Goal: Information Seeking & Learning: Understand process/instructions

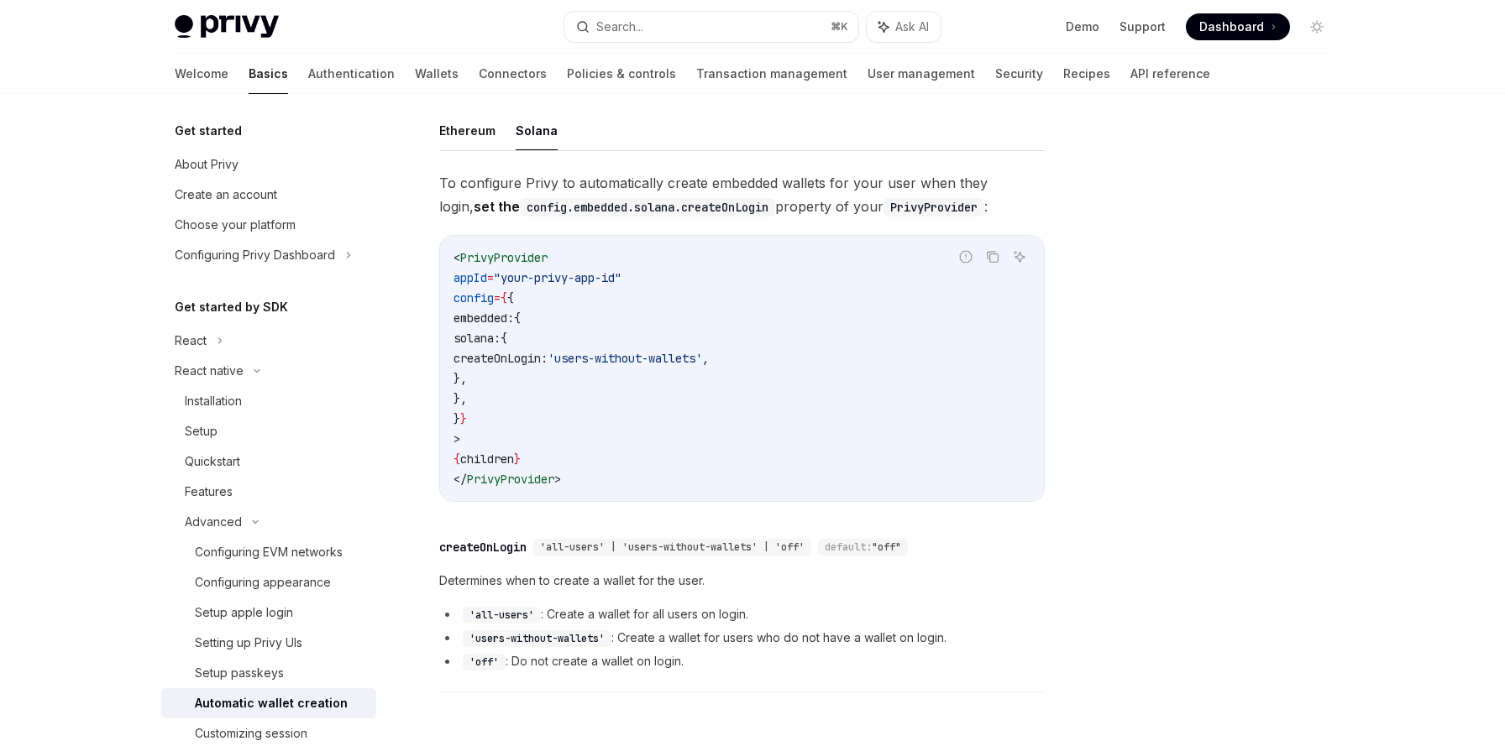
scroll to position [369, 0]
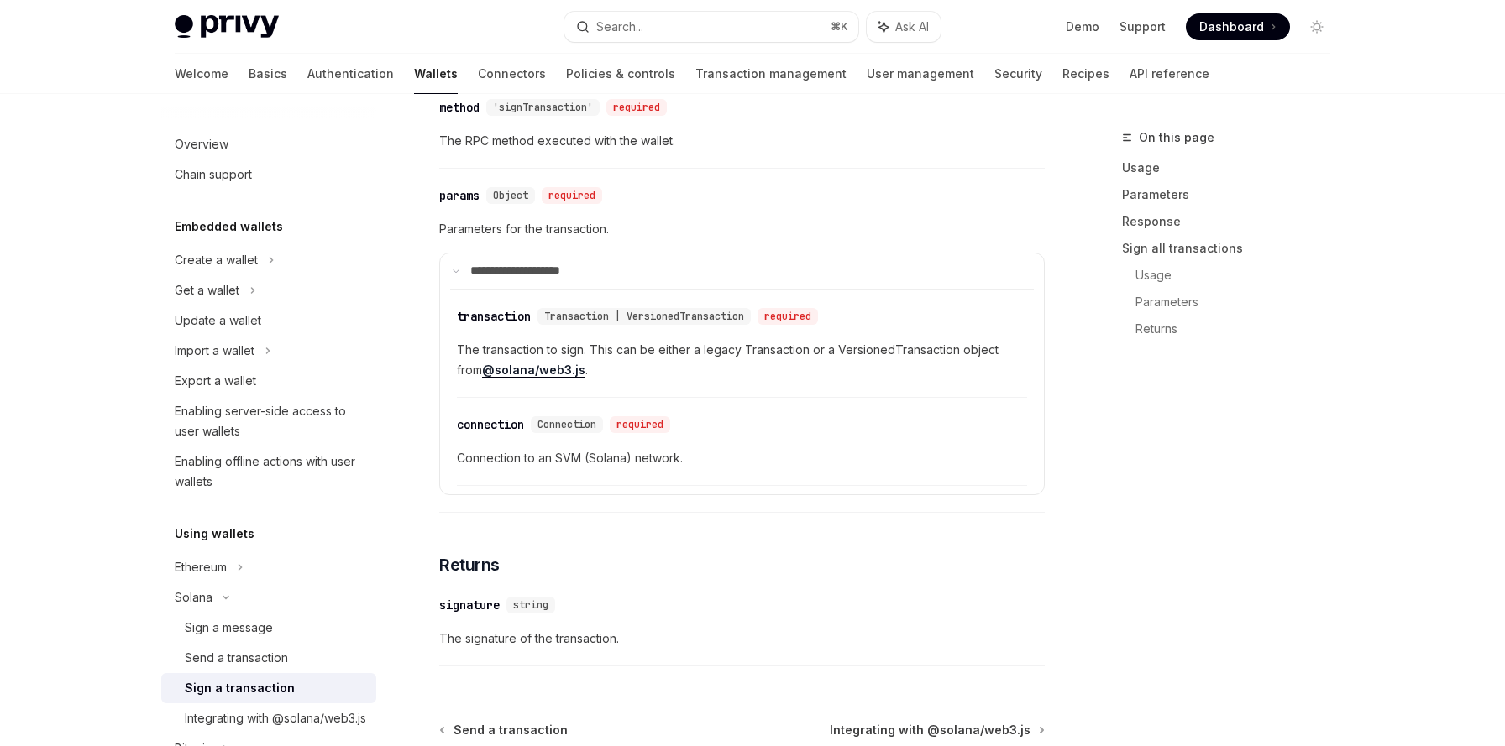
scroll to position [1139, 0]
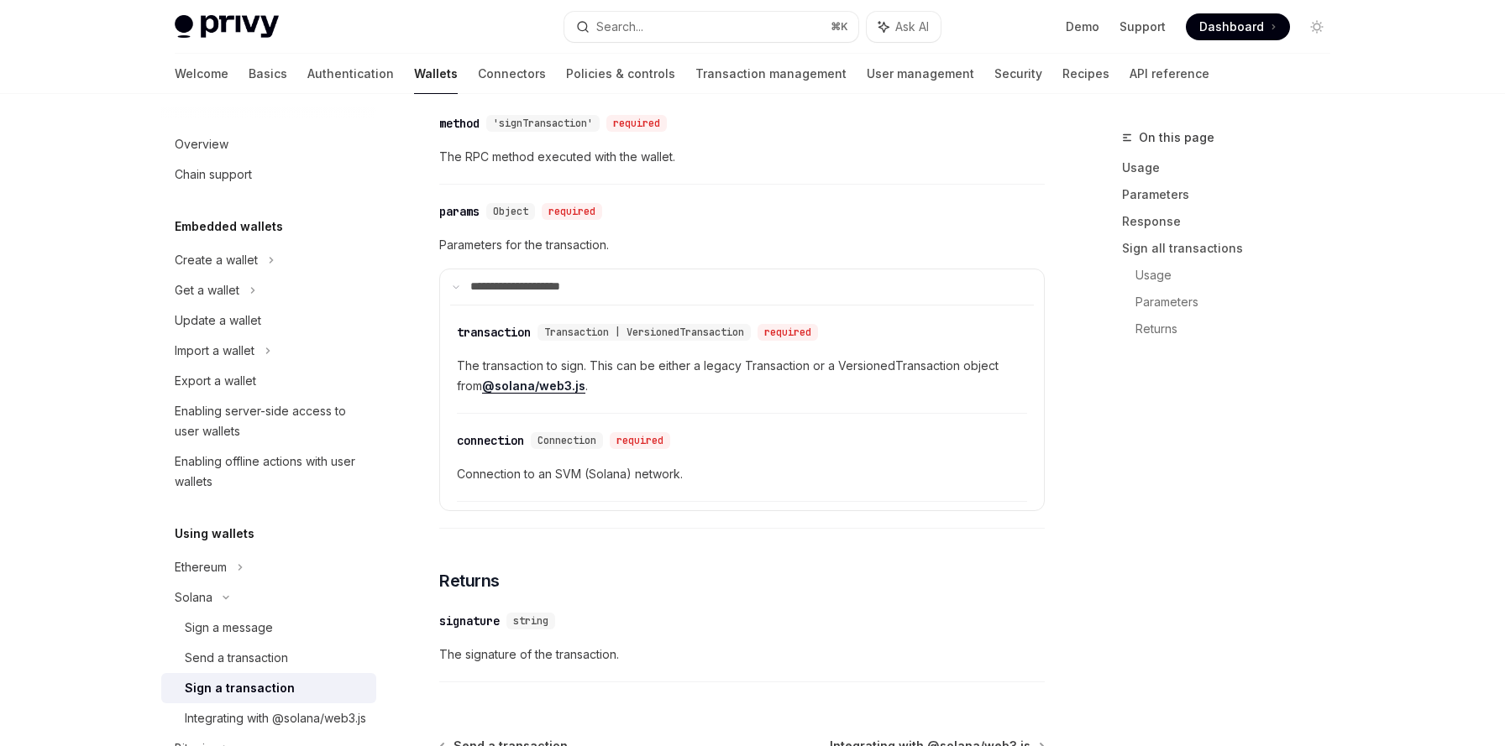
click at [518, 386] on link "@solana/web3.js" at bounding box center [533, 386] width 103 height 15
drag, startPoint x: 570, startPoint y: 387, endPoint x: 438, endPoint y: 385, distance: 131.9
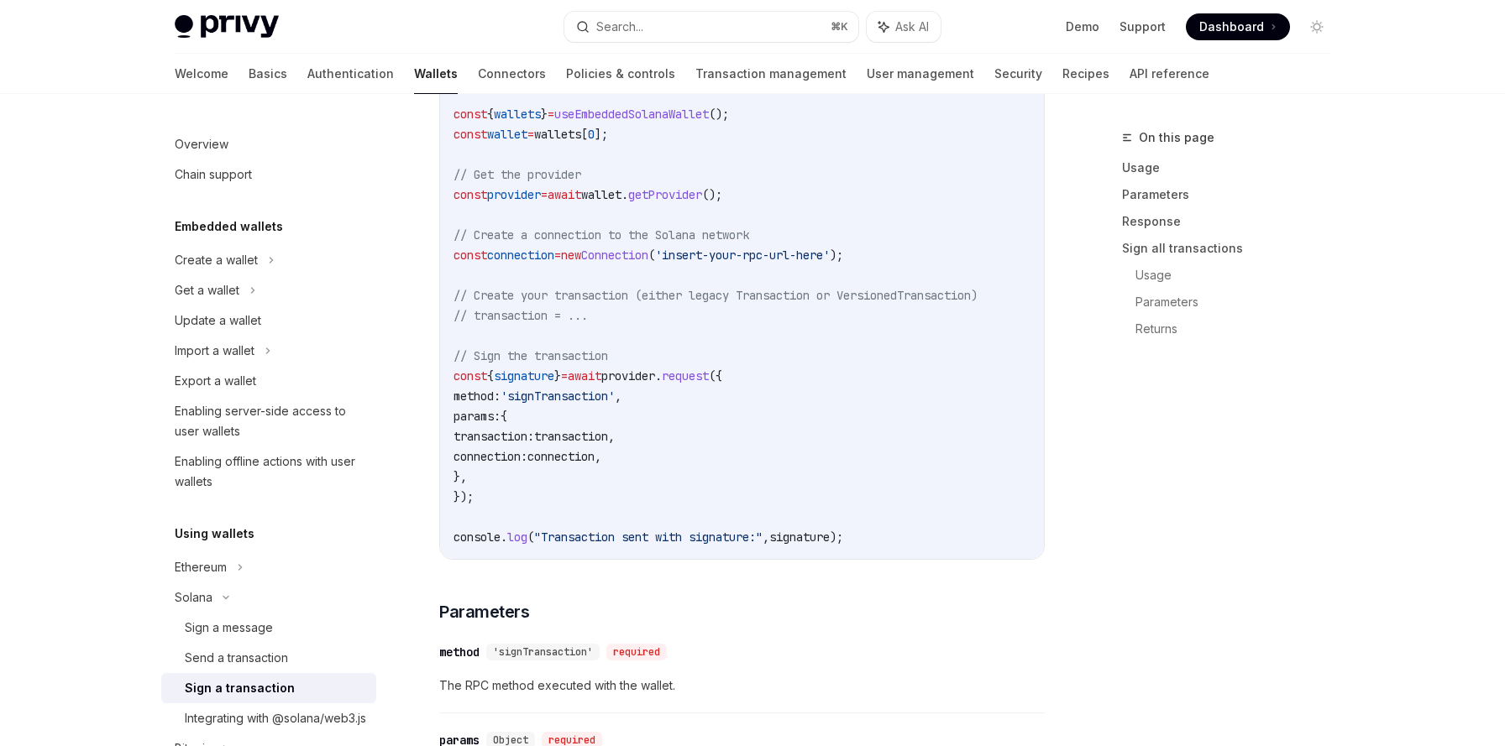
scroll to position [610, 0]
click at [516, 375] on span "signature" at bounding box center [524, 376] width 60 height 15
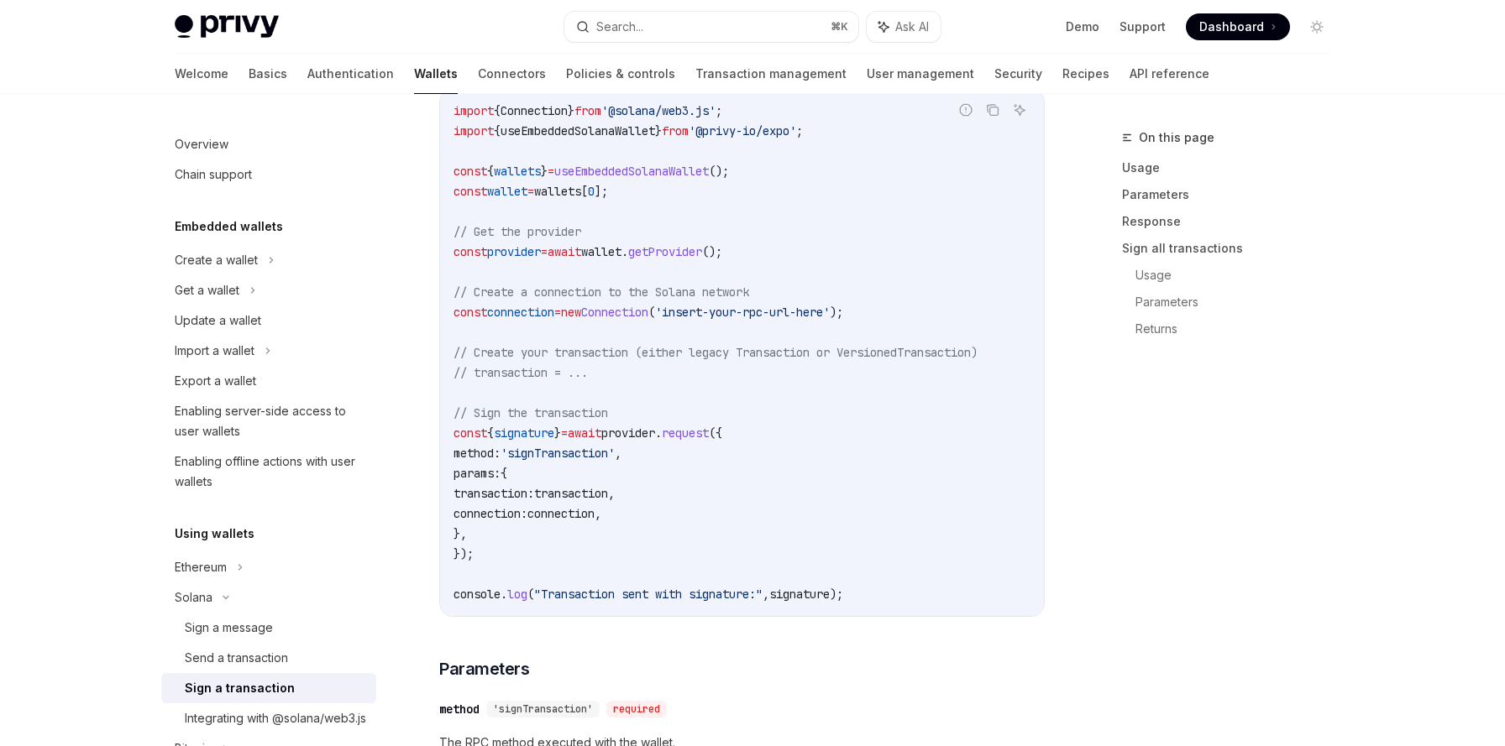
scroll to position [525, 0]
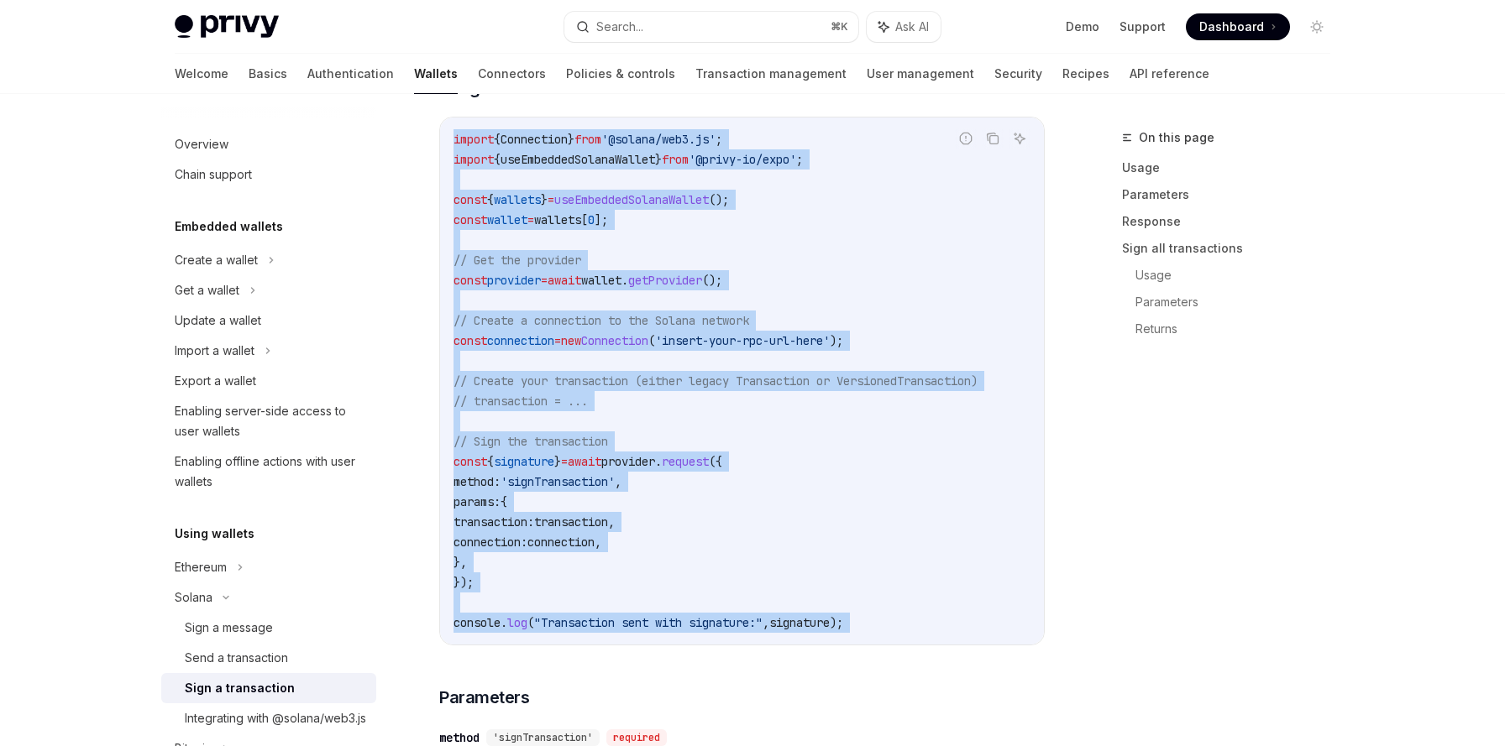
drag, startPoint x: 456, startPoint y: 142, endPoint x: 845, endPoint y: 657, distance: 645.7
click at [845, 657] on div "To sign a transaction from a wallet using the React Native SDK, use the request…" at bounding box center [741, 556] width 605 height 1500
copy div "import { Connection } from '@solana/web3.js' ; import { useEmbeddedSolanaWallet…"
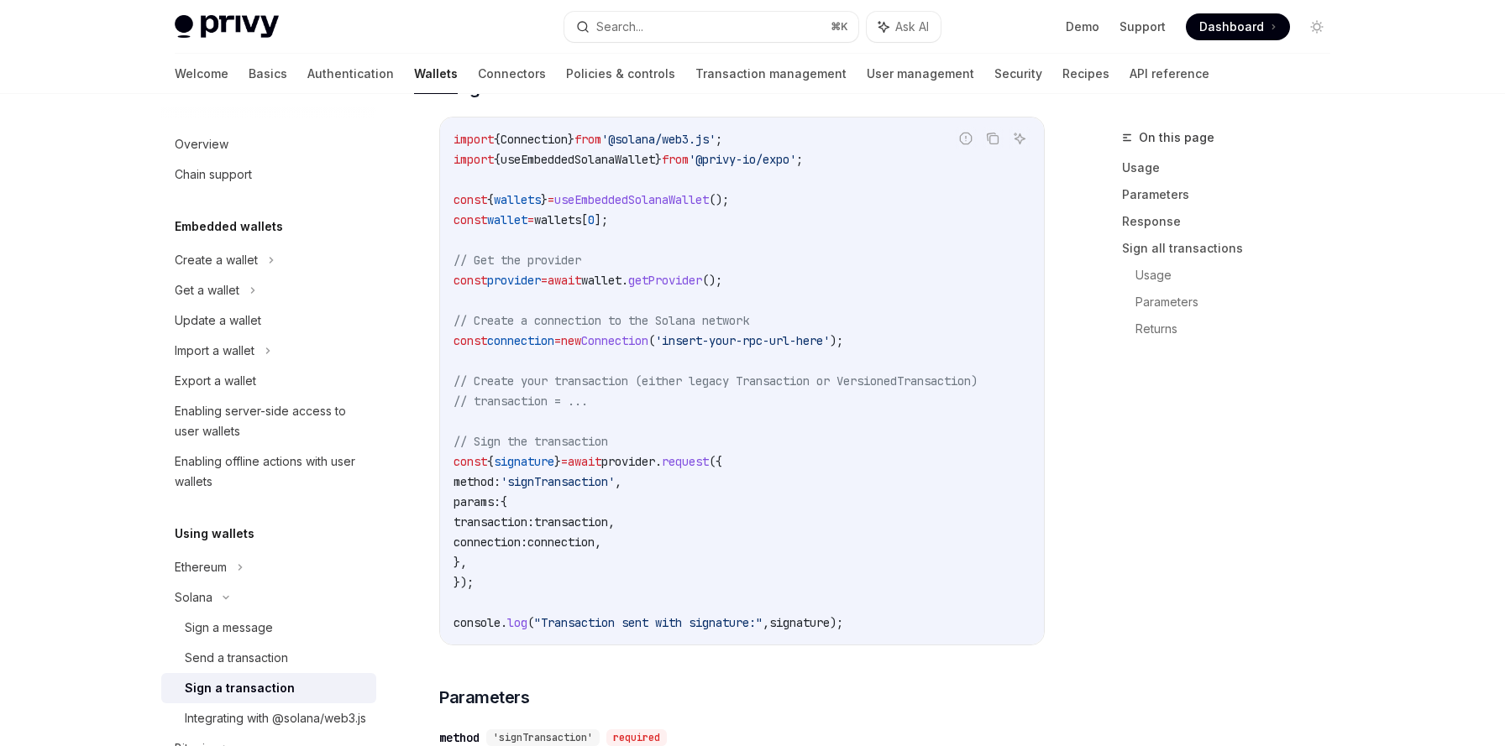
click at [843, 590] on code "import { Connection } from '@solana/web3.js' ; import { useEmbeddedSolanaWallet…" at bounding box center [741, 381] width 577 height 504
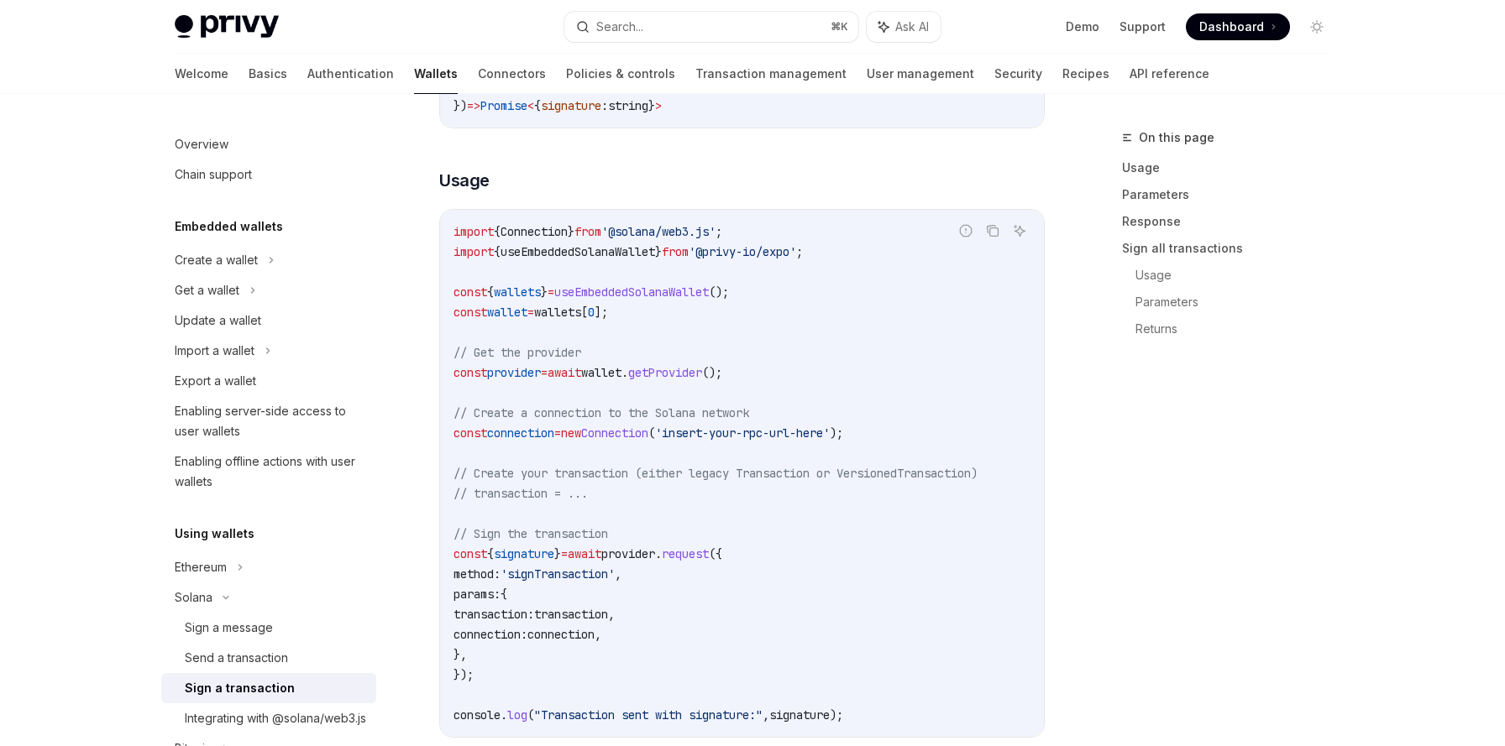
scroll to position [423, 0]
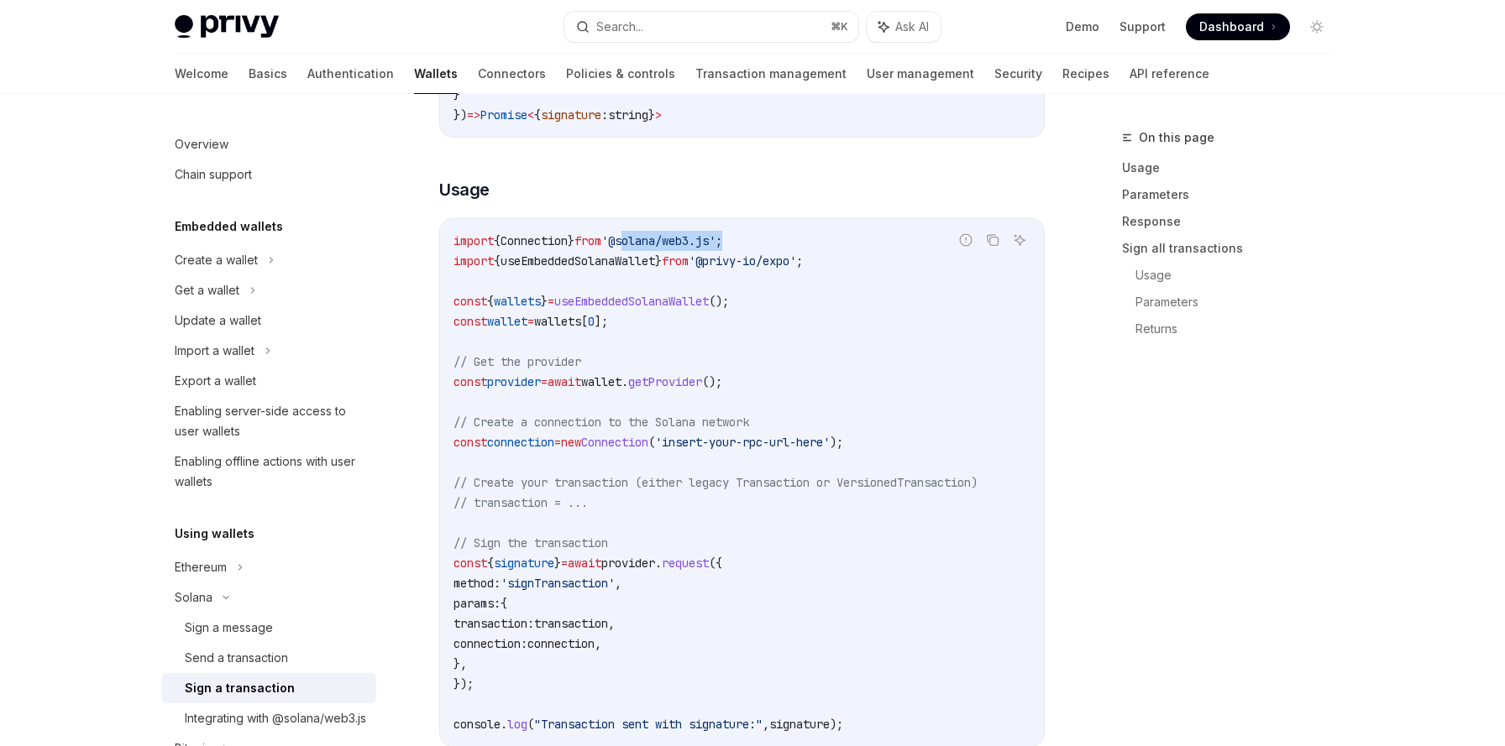
drag, startPoint x: 643, startPoint y: 241, endPoint x: 787, endPoint y: 248, distance: 143.7
click at [787, 248] on code "import { Connection } from '@solana/web3.js' ; import { useEmbeddedSolanaWallet…" at bounding box center [741, 483] width 577 height 504
click at [786, 248] on code "import { Connection } from '@solana/web3.js' ; import { useEmbeddedSolanaWallet…" at bounding box center [741, 483] width 577 height 504
drag, startPoint x: 644, startPoint y: 238, endPoint x: 745, endPoint y: 239, distance: 100.8
click at [715, 239] on span "'@solana/web3.js'" at bounding box center [658, 240] width 114 height 15
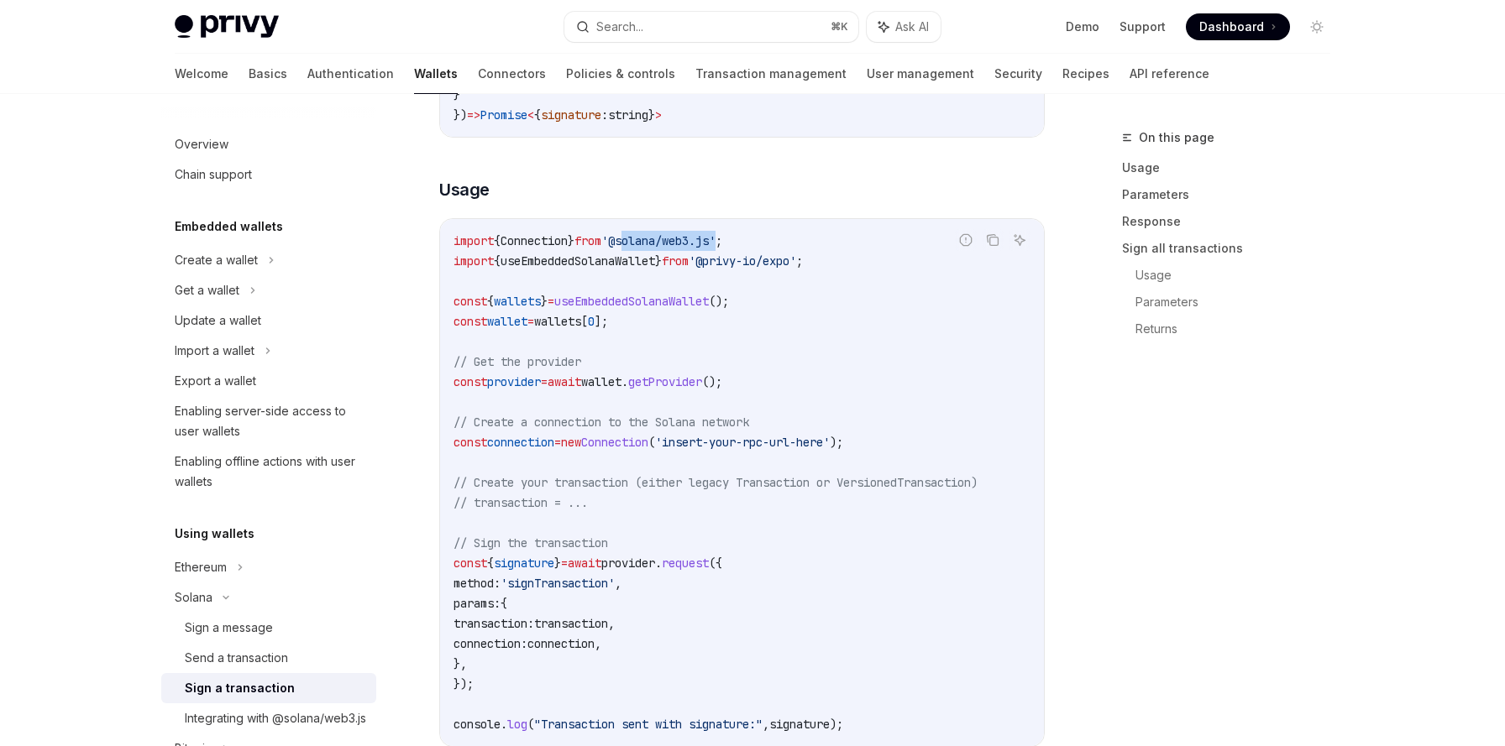
copy span "solana/web3.js"
click at [620, 259] on span "useEmbeddedSolanaWallet" at bounding box center [577, 261] width 155 height 15
drag, startPoint x: 637, startPoint y: 244, endPoint x: 743, endPoint y: 240, distance: 105.9
click at [715, 240] on span "'@solana/web3.js'" at bounding box center [658, 240] width 114 height 15
copy span "@solana/web3.js"
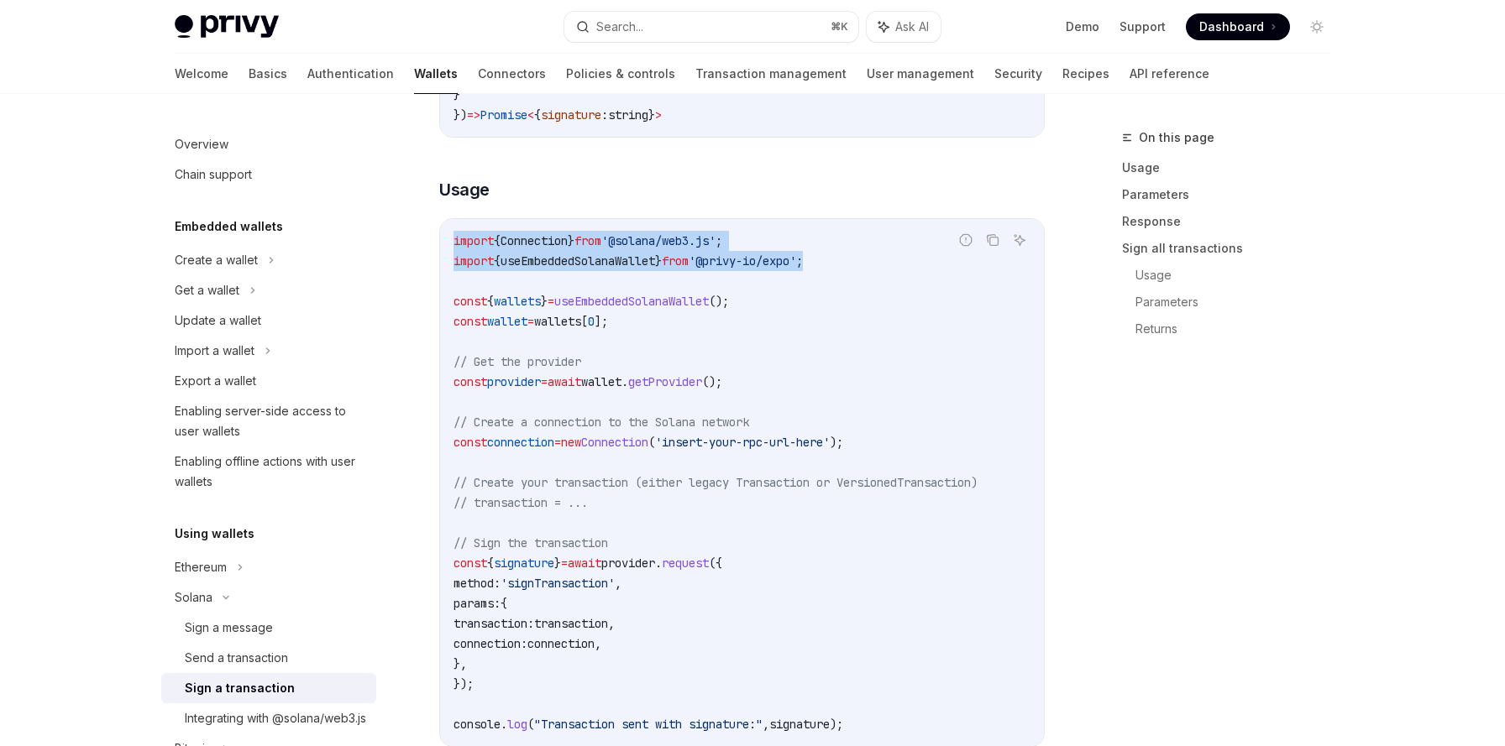
drag, startPoint x: 448, startPoint y: 238, endPoint x: 870, endPoint y: 266, distance: 422.4
click at [870, 266] on div "import { Connection } from '@solana/web3.js' ; import { useEmbeddedSolanaWallet…" at bounding box center [742, 482] width 604 height 527
copy code "import { Connection } from '@solana/web3.js' ; import { useEmbeddedSolanaWallet…"
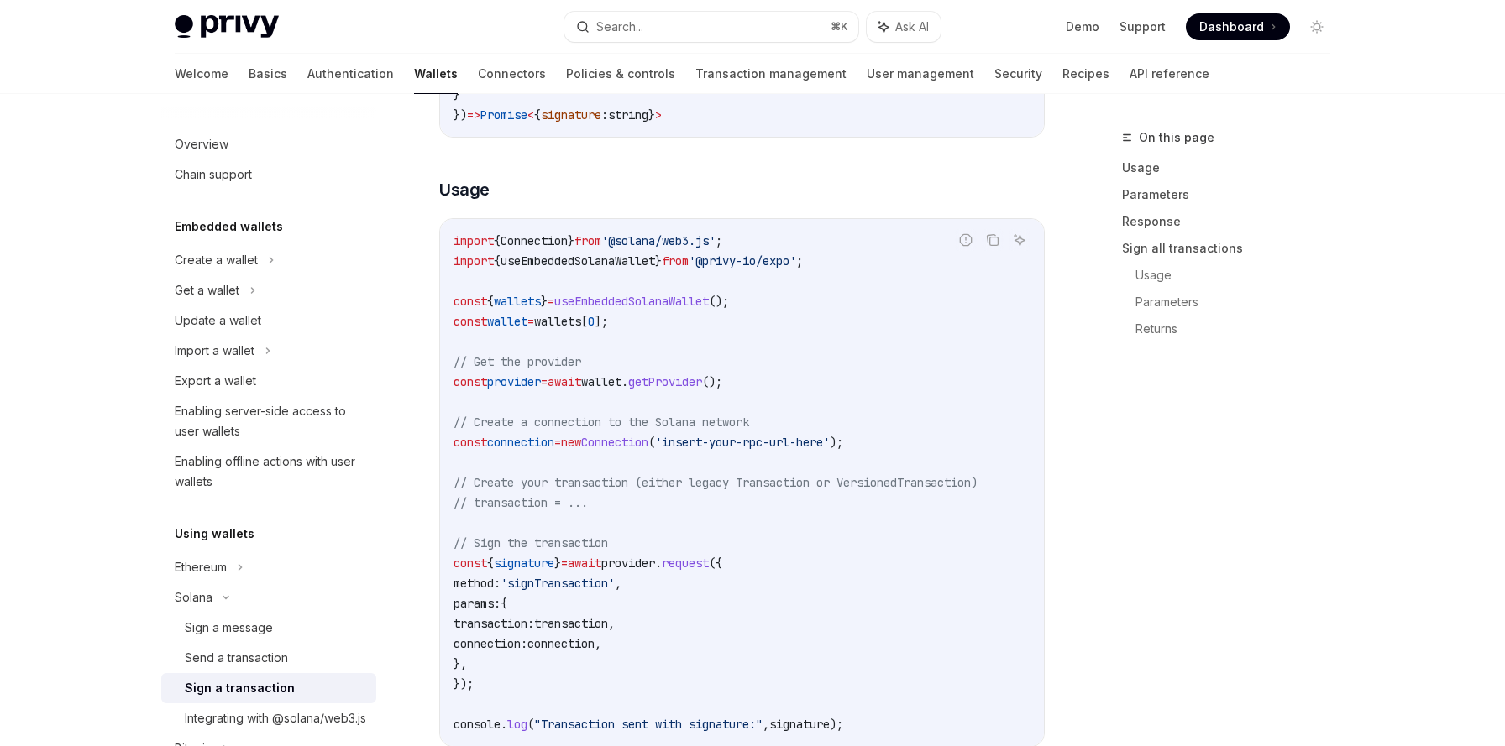
click at [534, 314] on span "=" at bounding box center [530, 321] width 7 height 15
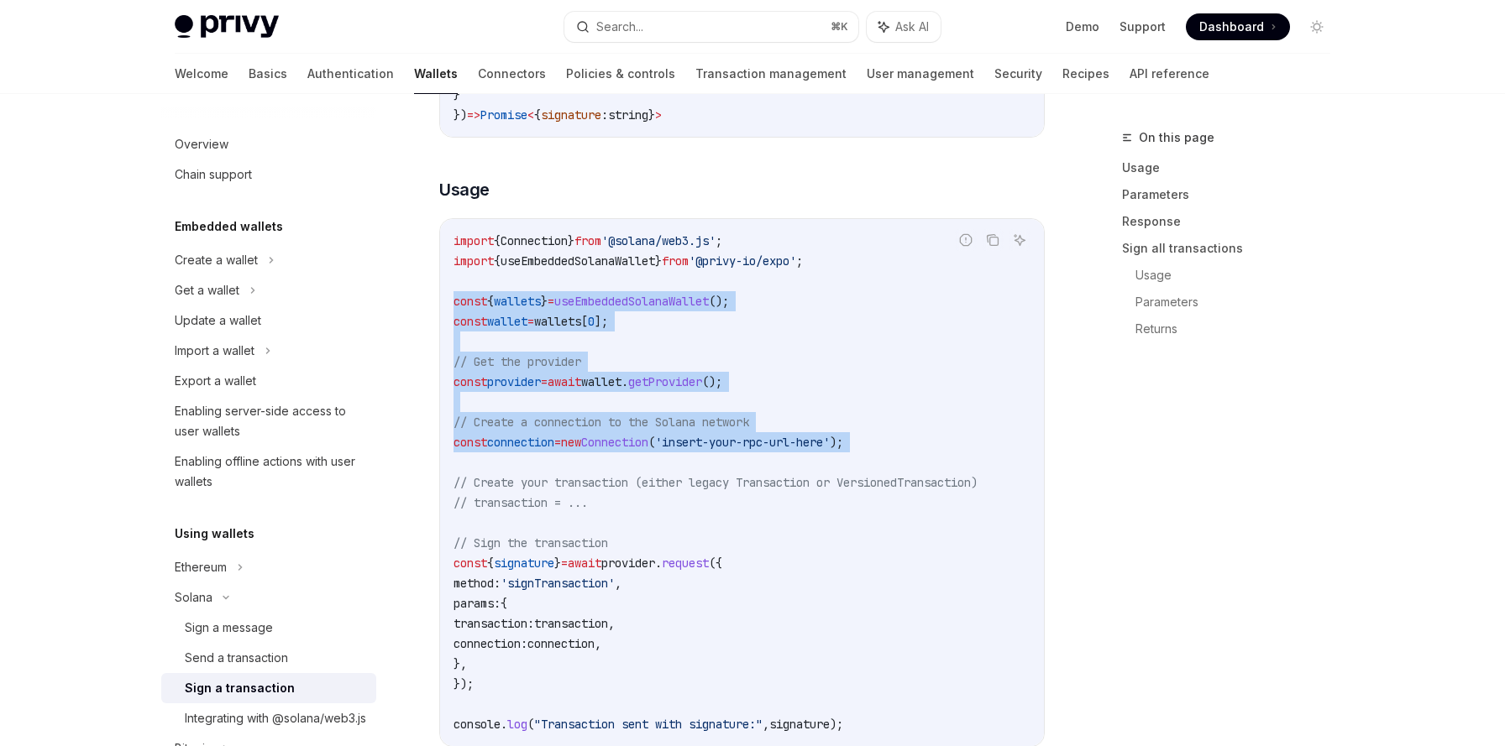
drag, startPoint x: 453, startPoint y: 301, endPoint x: 907, endPoint y: 453, distance: 478.8
click at [907, 453] on code "import { Connection } from '@solana/web3.js' ; import { useEmbeddedSolanaWallet…" at bounding box center [741, 483] width 577 height 504
copy code "const { wallets } = useEmbeddedSolanaWallet (); const wallet = wallets [ 0 ]; /…"
click at [573, 427] on span "// Create a connection to the Solana network" at bounding box center [601, 422] width 296 height 15
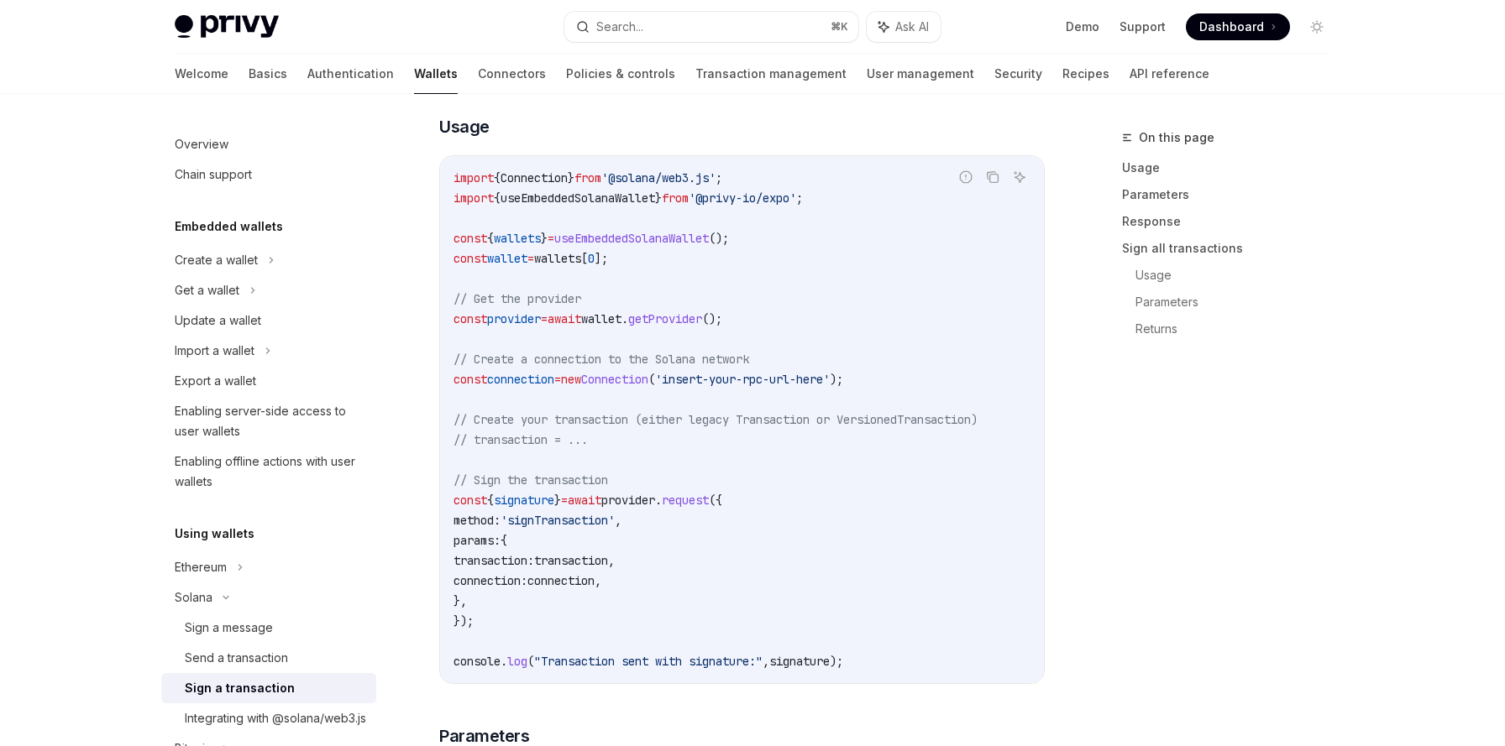
scroll to position [491, 0]
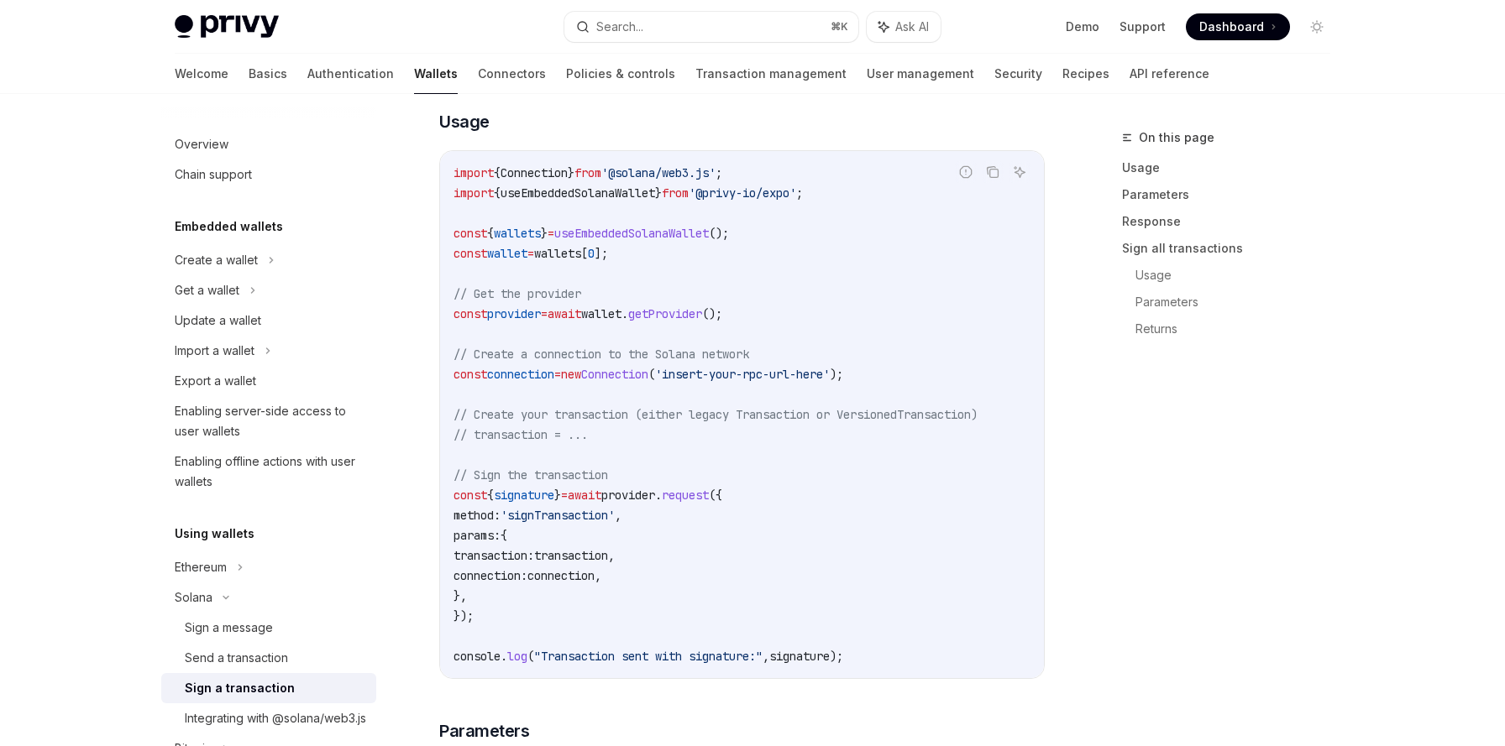
click at [456, 236] on span "const" at bounding box center [470, 233] width 34 height 15
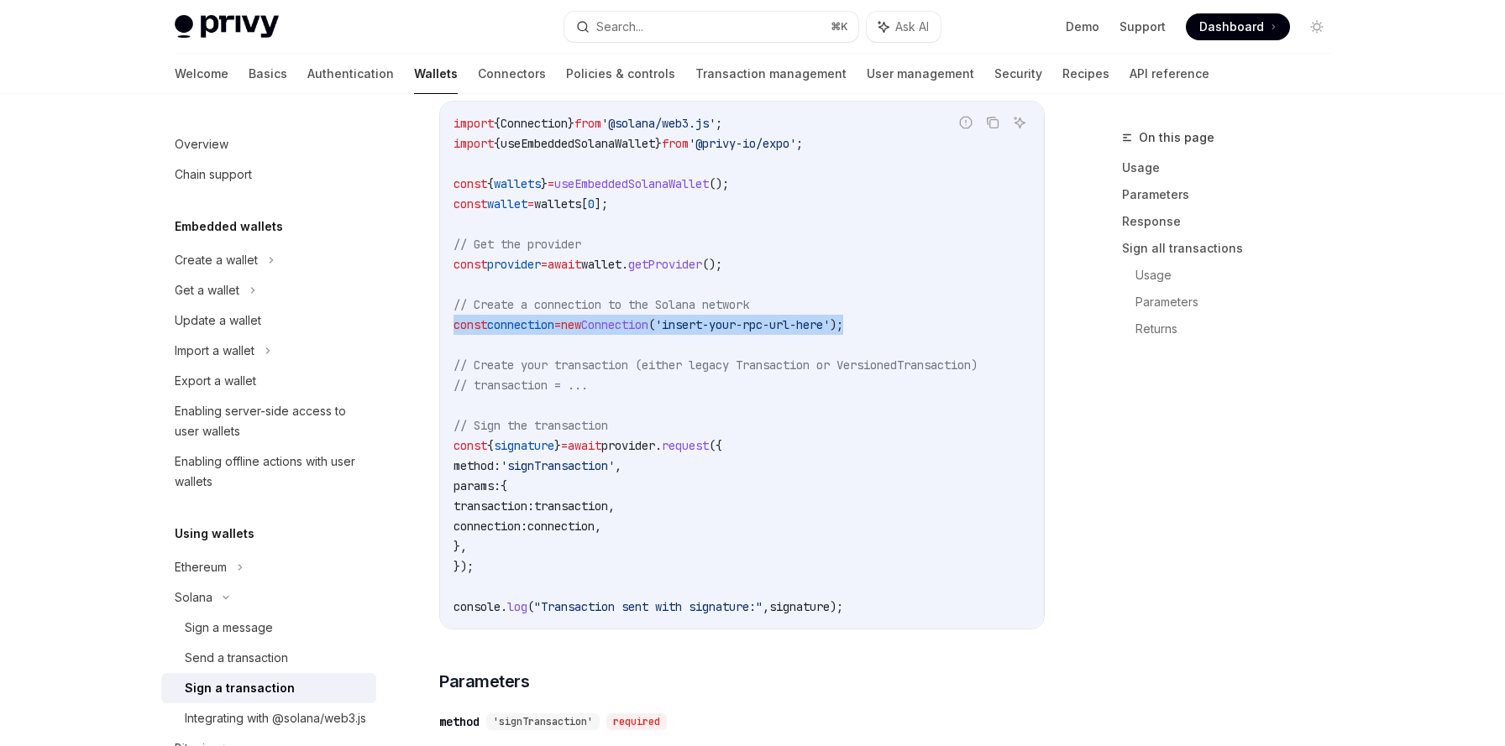
drag, startPoint x: 454, startPoint y: 324, endPoint x: 947, endPoint y: 319, distance: 492.9
click at [947, 319] on code "import { Connection } from '@solana/web3.js' ; import { useEmbeddedSolanaWallet…" at bounding box center [741, 365] width 577 height 504
copy span "const connection = new Connection ( 'insert-your-rpc-url-here' );"
click at [700, 347] on code "import { Connection } from '@solana/web3.js' ; import { useEmbeddedSolanaWallet…" at bounding box center [741, 365] width 577 height 504
drag, startPoint x: 587, startPoint y: 323, endPoint x: 685, endPoint y: 325, distance: 98.3
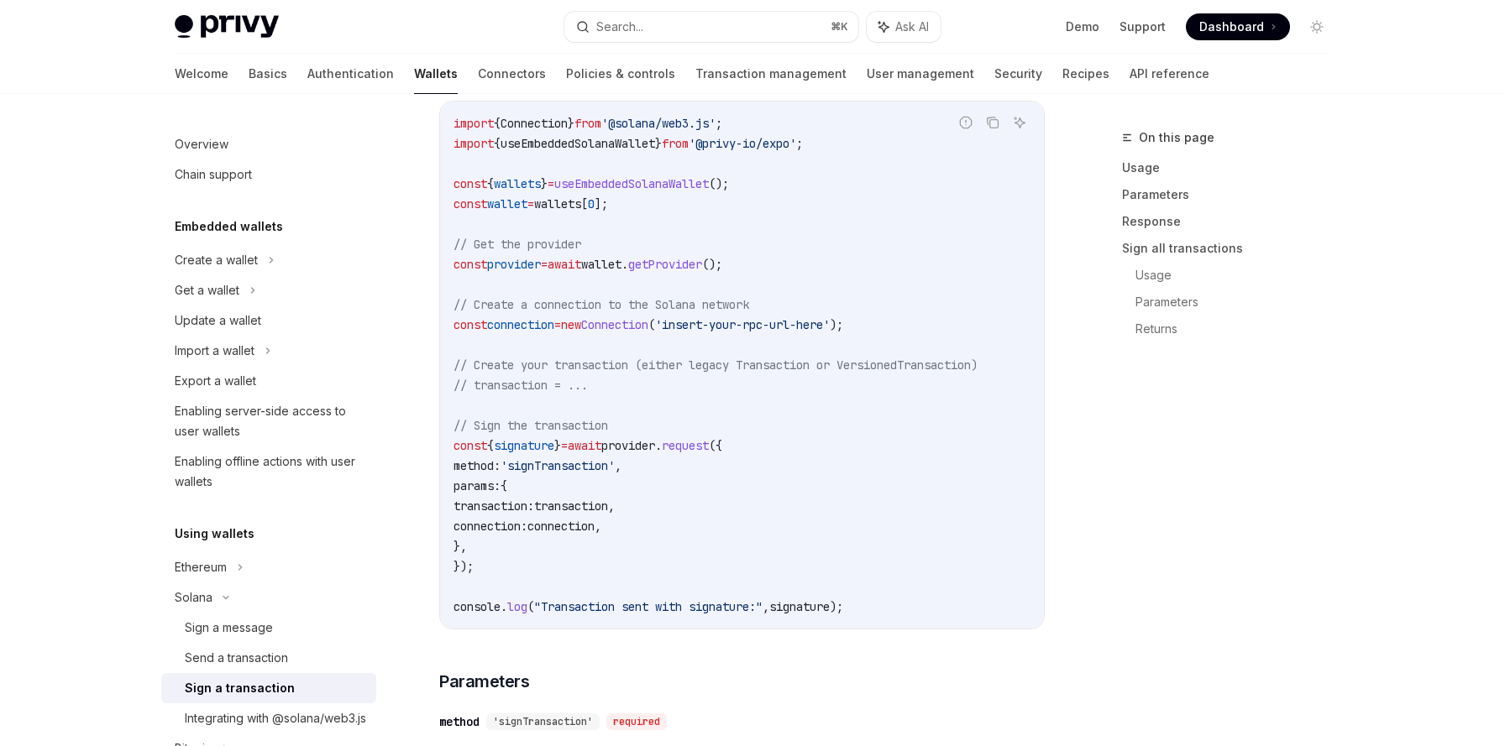
click at [685, 325] on span "const connection = new Connection ( 'insert-your-rpc-url-here' );" at bounding box center [648, 324] width 390 height 15
copy span "new Connection"
drag, startPoint x: 454, startPoint y: 326, endPoint x: 909, endPoint y: 329, distance: 454.3
click at [909, 329] on code "import { Connection } from '@solana/web3.js' ; import { useEmbeddedSolanaWallet…" at bounding box center [741, 365] width 577 height 504
copy span "const connection = new Connection ( 'insert-your-rpc-url-here' );"
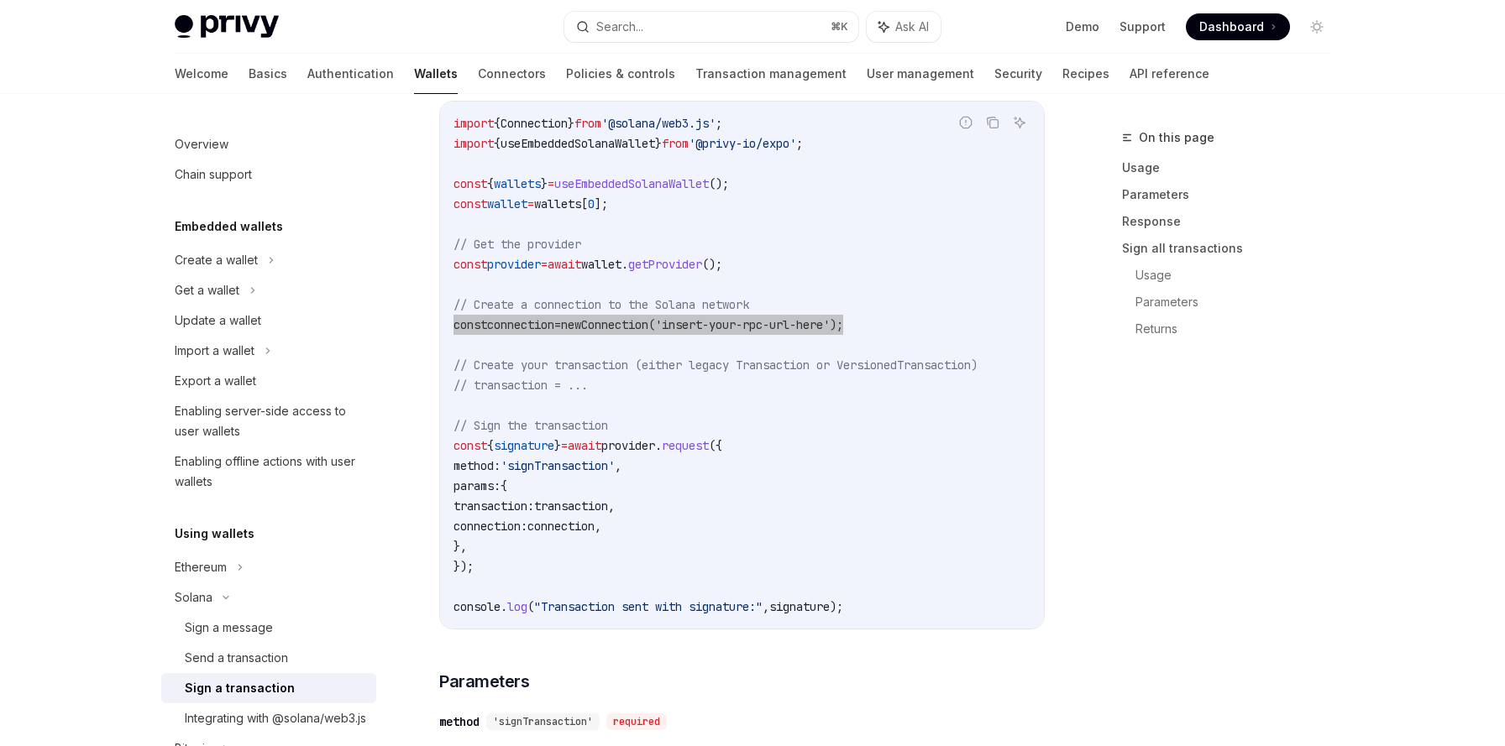
scroll to position [576, 0]
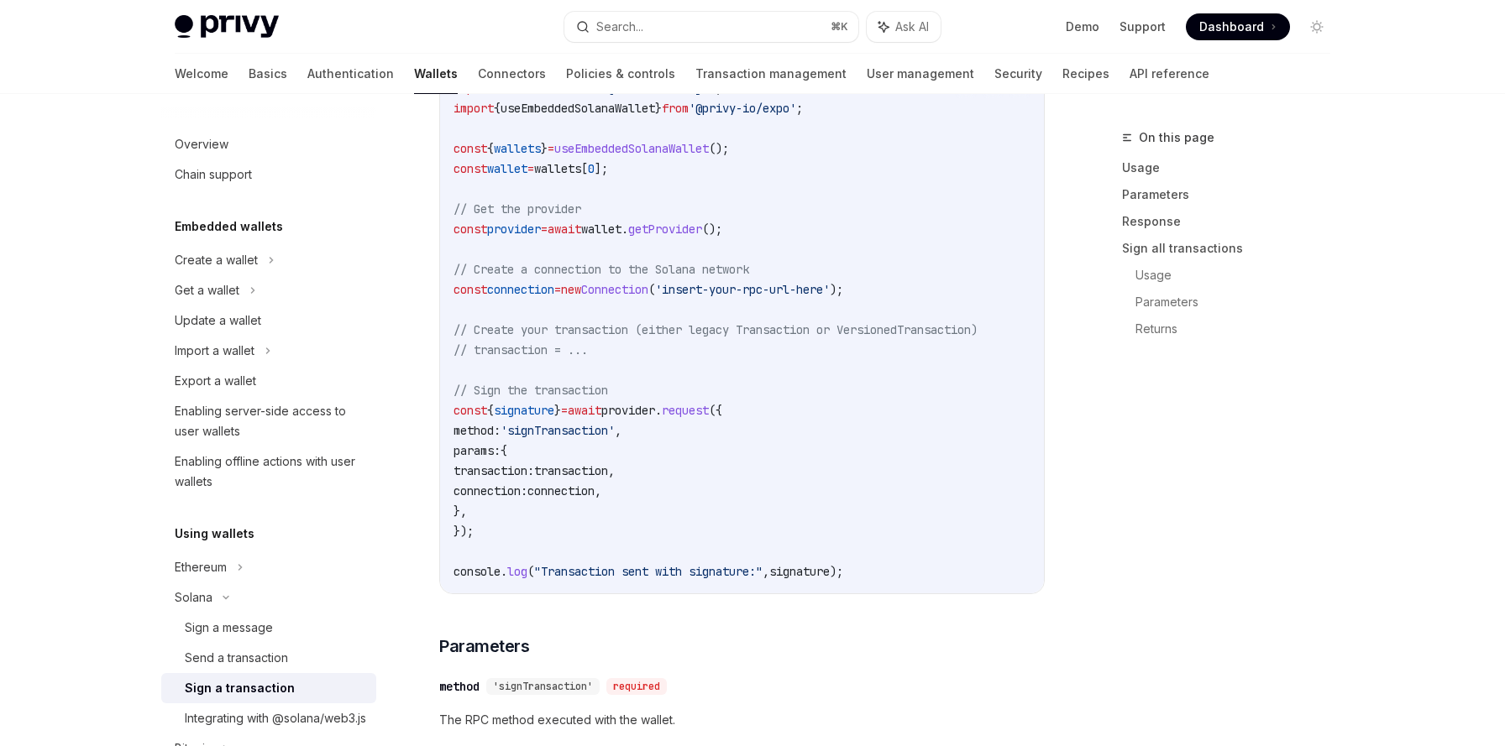
click at [594, 489] on span "connection" at bounding box center [560, 491] width 67 height 15
click at [495, 502] on code "import { Connection } from '@solana/web3.js' ; import { useEmbeddedSolanaWallet…" at bounding box center [741, 330] width 577 height 504
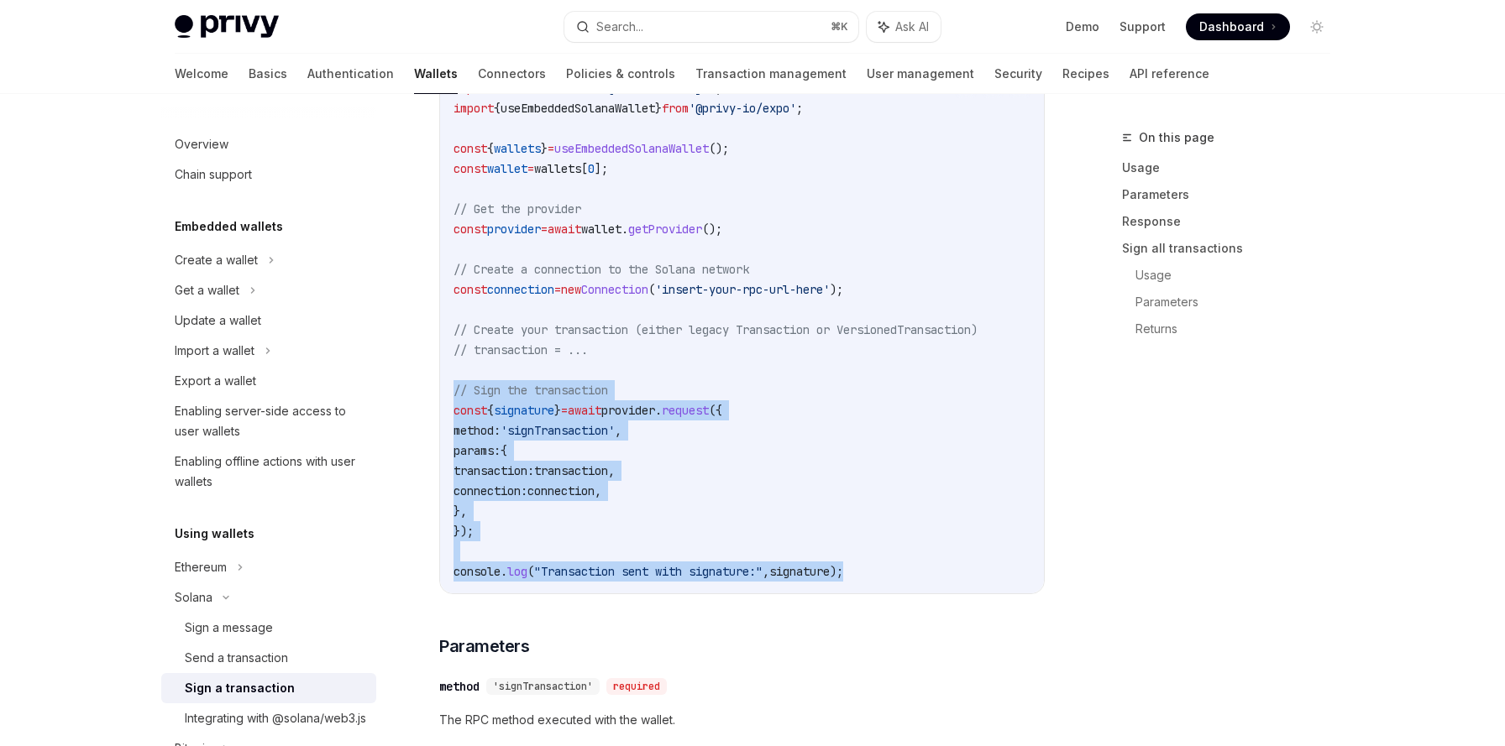
drag, startPoint x: 457, startPoint y: 391, endPoint x: 924, endPoint y: 580, distance: 504.4
click at [924, 580] on code "import { Connection } from '@solana/web3.js' ; import { useEmbeddedSolanaWallet…" at bounding box center [741, 330] width 577 height 504
copy code "// Sign the transaction const { signature } = await provider . request ({ metho…"
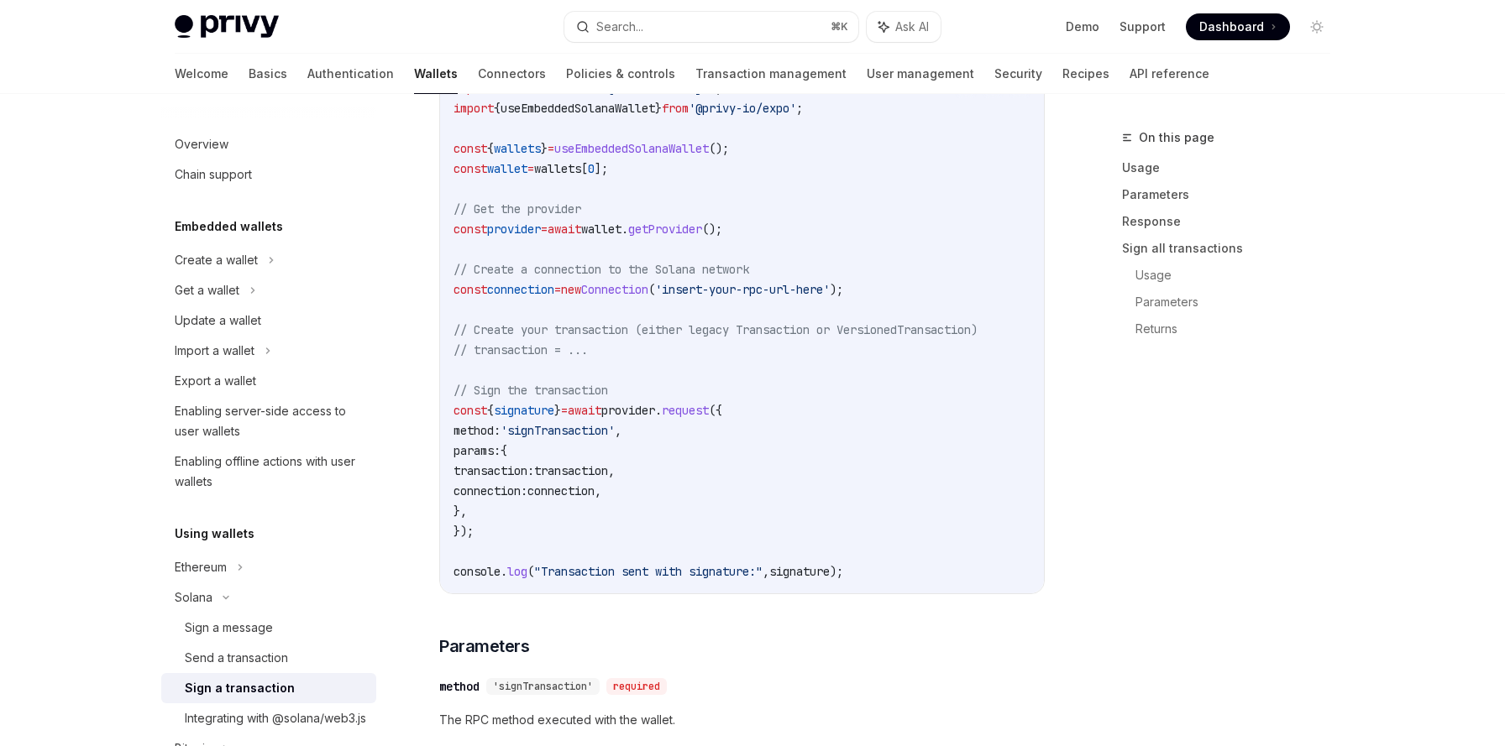
click at [635, 453] on code "import { Connection } from '@solana/web3.js' ; import { useEmbeddedSolanaWallet…" at bounding box center [741, 330] width 577 height 504
